Goal: Share content: Share content

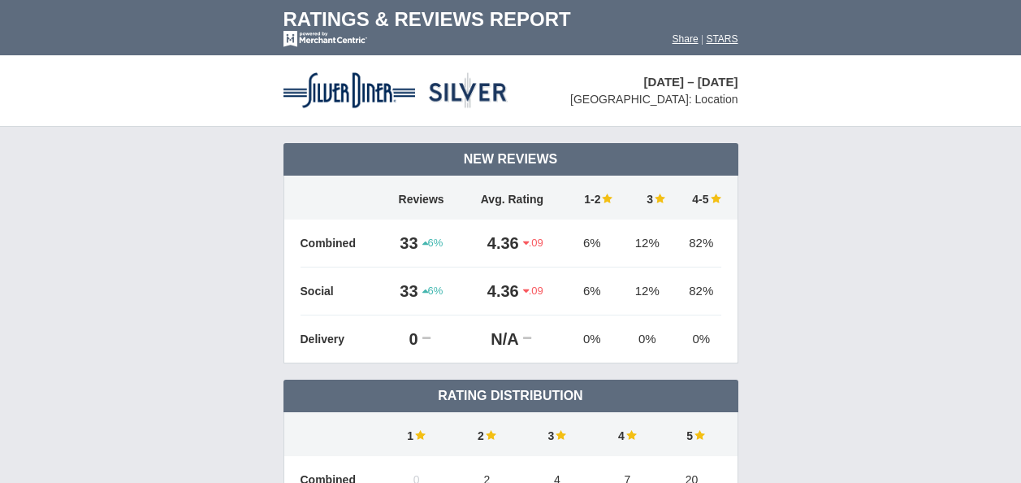
scroll to position [4489, 0]
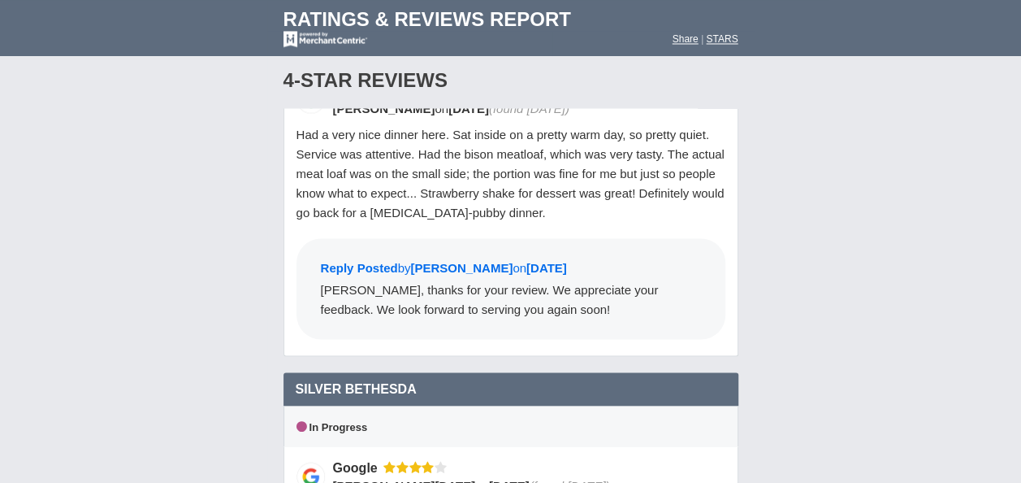
click at [633, 86] on div "4-Star Reviews 4 star" at bounding box center [510, 81] width 455 height 54
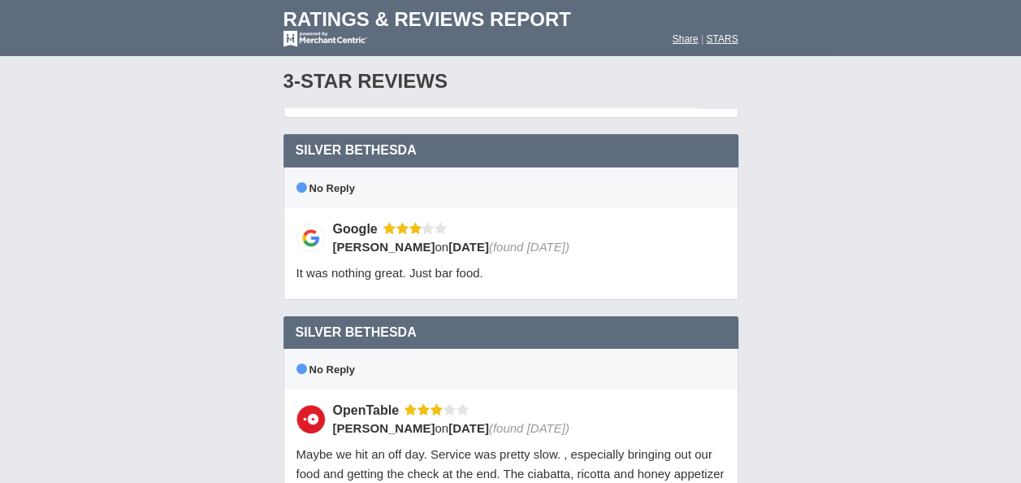
scroll to position [2711, 0]
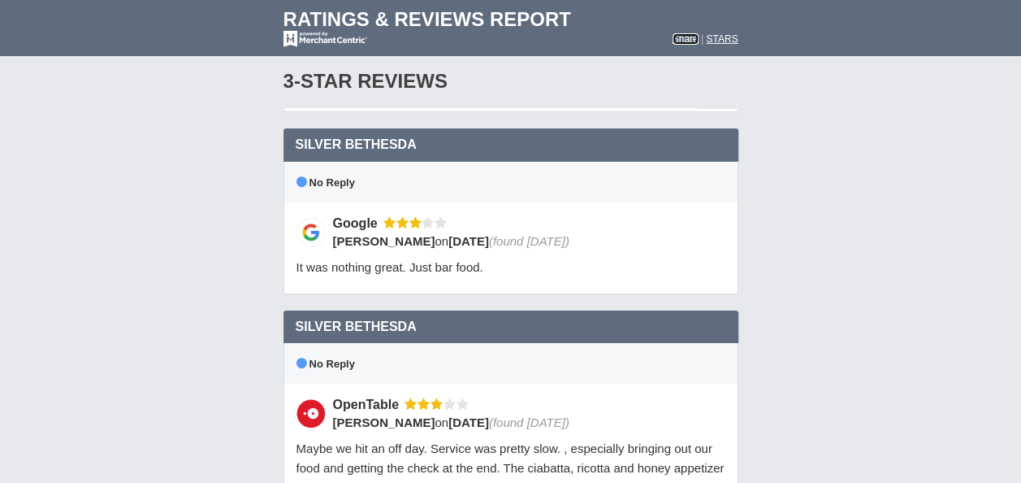
drag, startPoint x: 600, startPoint y: 156, endPoint x: 682, endPoint y: 36, distance: 145.5
click at [682, 36] on font "Share" at bounding box center [686, 38] width 26 height 11
click at [682, 37] on font "Share" at bounding box center [686, 38] width 26 height 11
click at [696, 45] on td "Share | STARS" at bounding box center [652, 43] width 201 height 24
click at [727, 36] on font "STARS" at bounding box center [722, 38] width 32 height 11
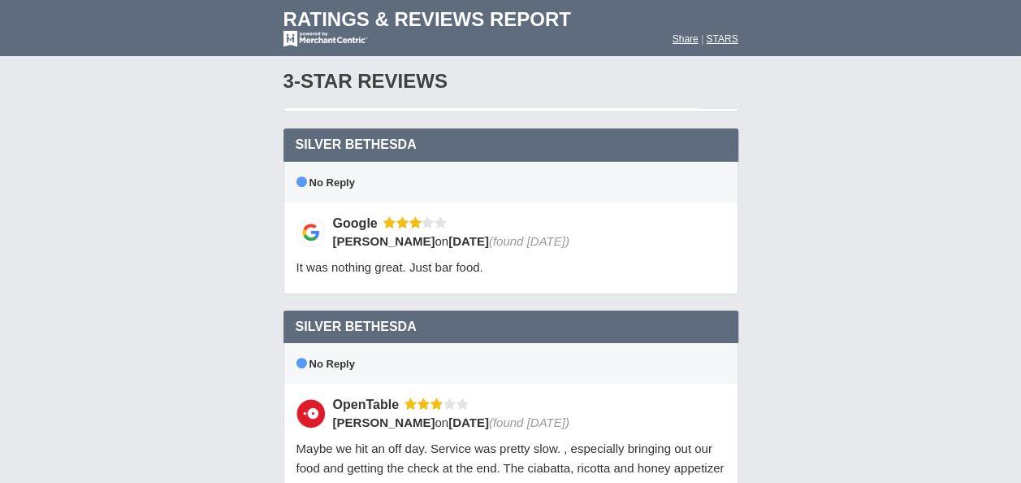
click at [606, 35] on td "Share | STARS" at bounding box center [652, 43] width 201 height 24
